Goal: Task Accomplishment & Management: Manage account settings

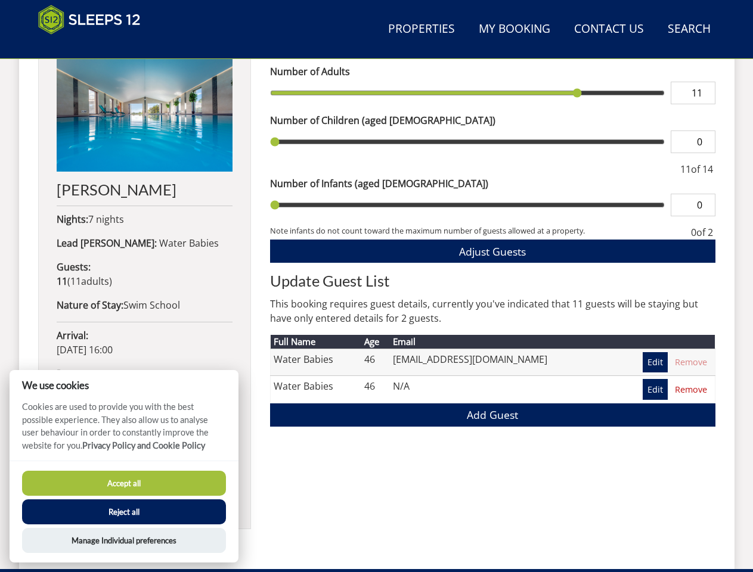
click at [376, 286] on h2 "Update Guest List" at bounding box center [492, 280] width 445 height 17
click at [688, 29] on link "Search Check Availability" at bounding box center [689, 29] width 52 height 27
click at [492, 251] on span "Adjust Guests" at bounding box center [492, 251] width 67 height 14
click at [690, 104] on input "11" at bounding box center [693, 93] width 45 height 23
click at [124, 483] on button "Accept all" at bounding box center [124, 483] width 204 height 25
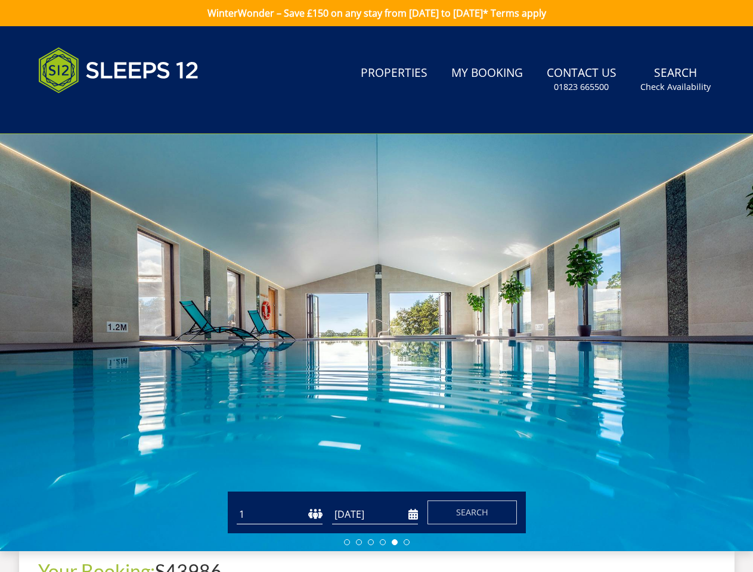
click at [124, 515] on button "Reject all" at bounding box center [124, 527] width 204 height 25
click at [124, 541] on div "Accept all Reject all Manage Individual preferences" at bounding box center [124, 527] width 229 height 102
